Goal: Complete application form: Complete application form

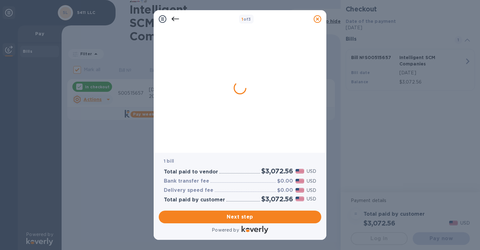
checkbox input "false"
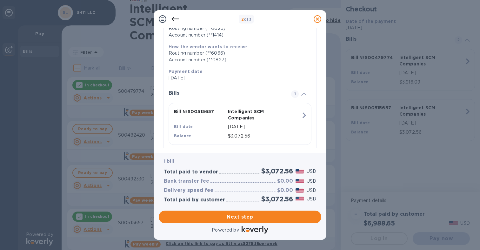
scroll to position [110, 0]
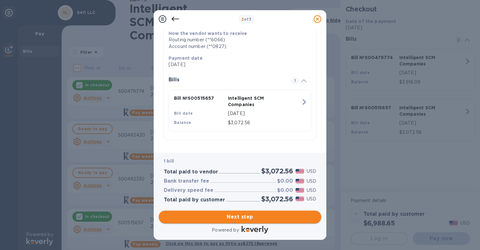
click at [250, 212] on button "Next step" at bounding box center [240, 217] width 163 height 13
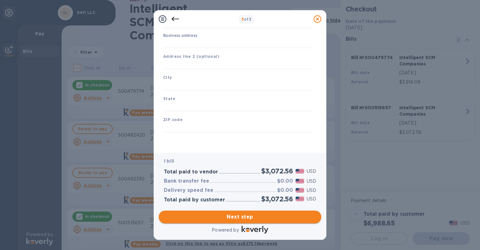
type input "[GEOGRAPHIC_DATA]"
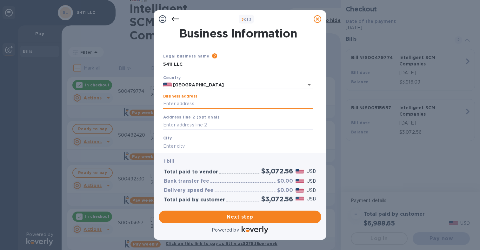
click at [188, 104] on input "Business address" at bounding box center [238, 104] width 150 height 10
type input "[STREET_ADDRESS]"
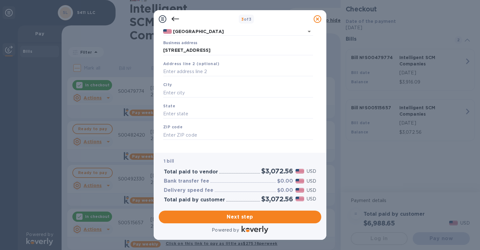
scroll to position [61, 0]
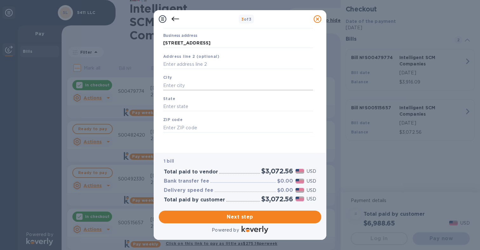
click at [169, 84] on input "text" at bounding box center [238, 86] width 150 height 10
type input "[GEOGRAPHIC_DATA]"
click at [171, 106] on input "text" at bounding box center [238, 107] width 150 height 10
type input "[GEOGRAPHIC_DATA]"
click at [173, 124] on input "text" at bounding box center [238, 128] width 150 height 10
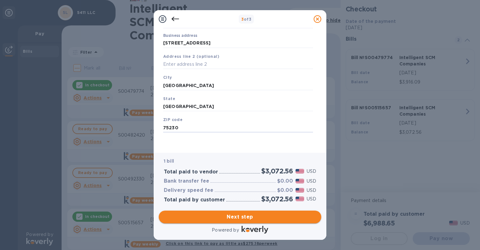
type input "75230"
click at [240, 218] on span "Next step" at bounding box center [240, 217] width 152 height 8
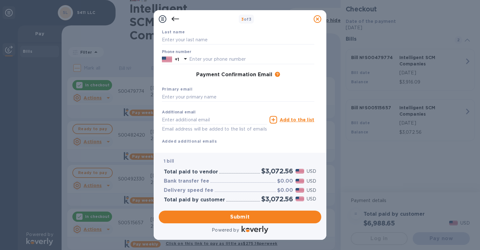
scroll to position [0, 0]
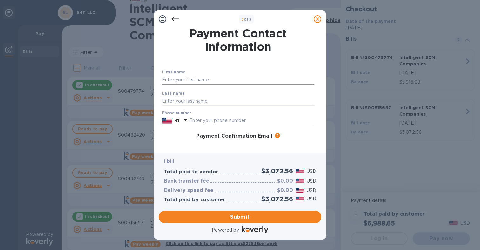
click at [167, 81] on input "text" at bounding box center [238, 80] width 152 height 10
type input "[PERSON_NAME]"
click at [168, 98] on input "text" at bounding box center [238, 101] width 152 height 10
type input "[PERSON_NAME] [PERSON_NAME]"
click at [204, 118] on input "text" at bounding box center [251, 121] width 125 height 10
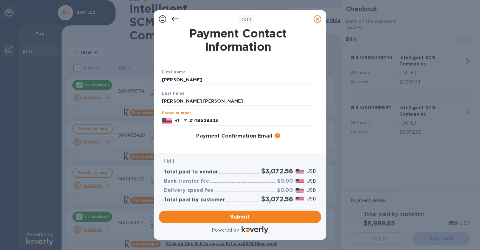
type input "2148628323"
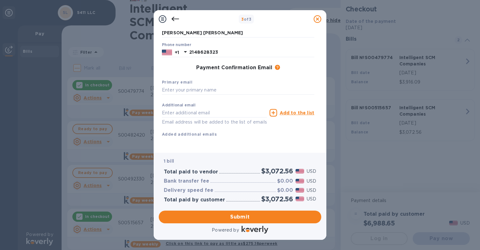
scroll to position [76, 0]
click at [198, 85] on input "text" at bounding box center [238, 90] width 152 height 10
type input "[PERSON_NAME][EMAIL_ADDRESS][DOMAIN_NAME]"
click at [237, 217] on span "Submit" at bounding box center [240, 217] width 152 height 8
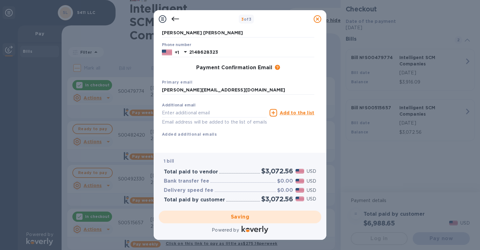
scroll to position [0, 0]
